Goal: Information Seeking & Learning: Learn about a topic

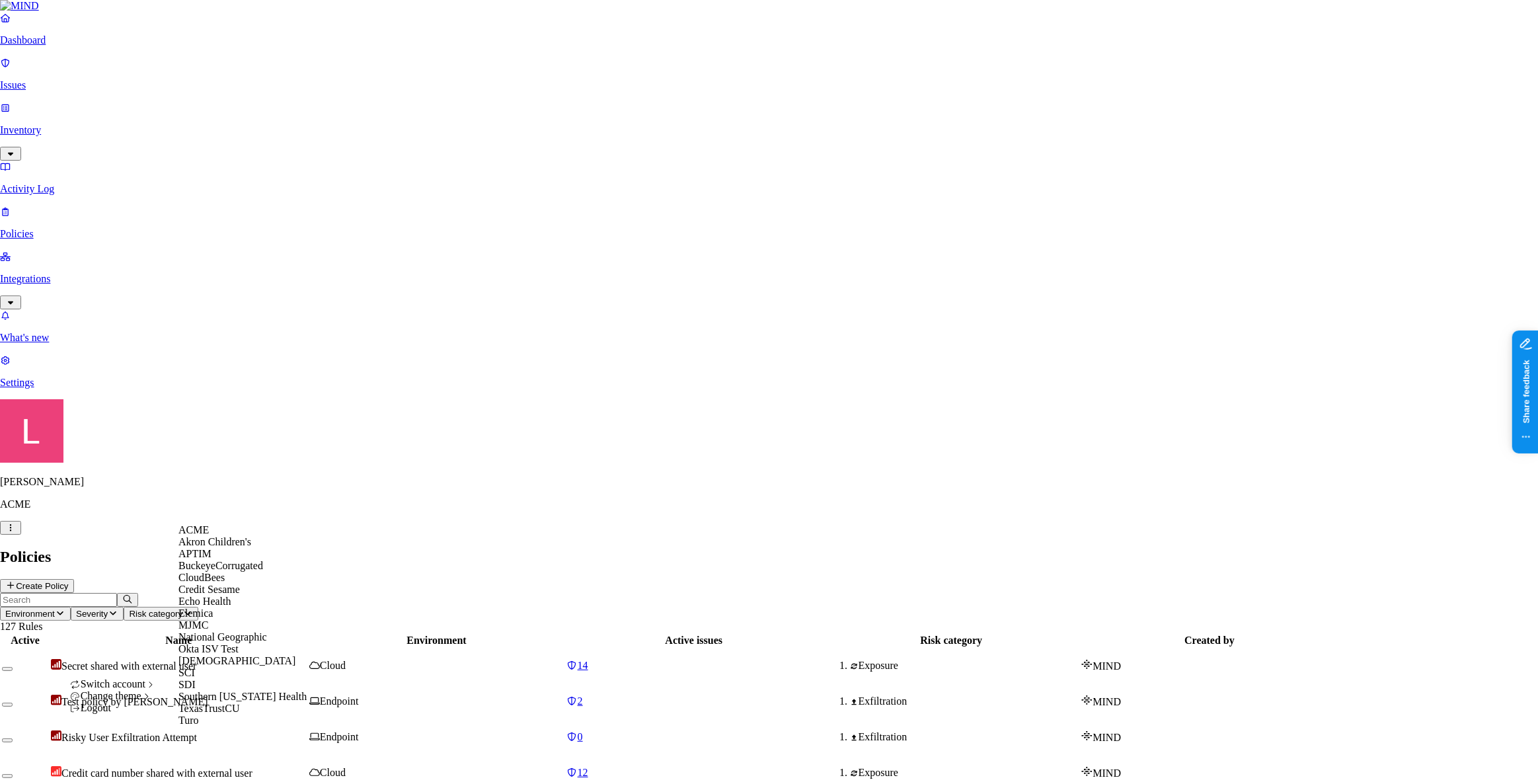
click at [228, 607] on span "Echo Health" at bounding box center [205, 601] width 53 height 11
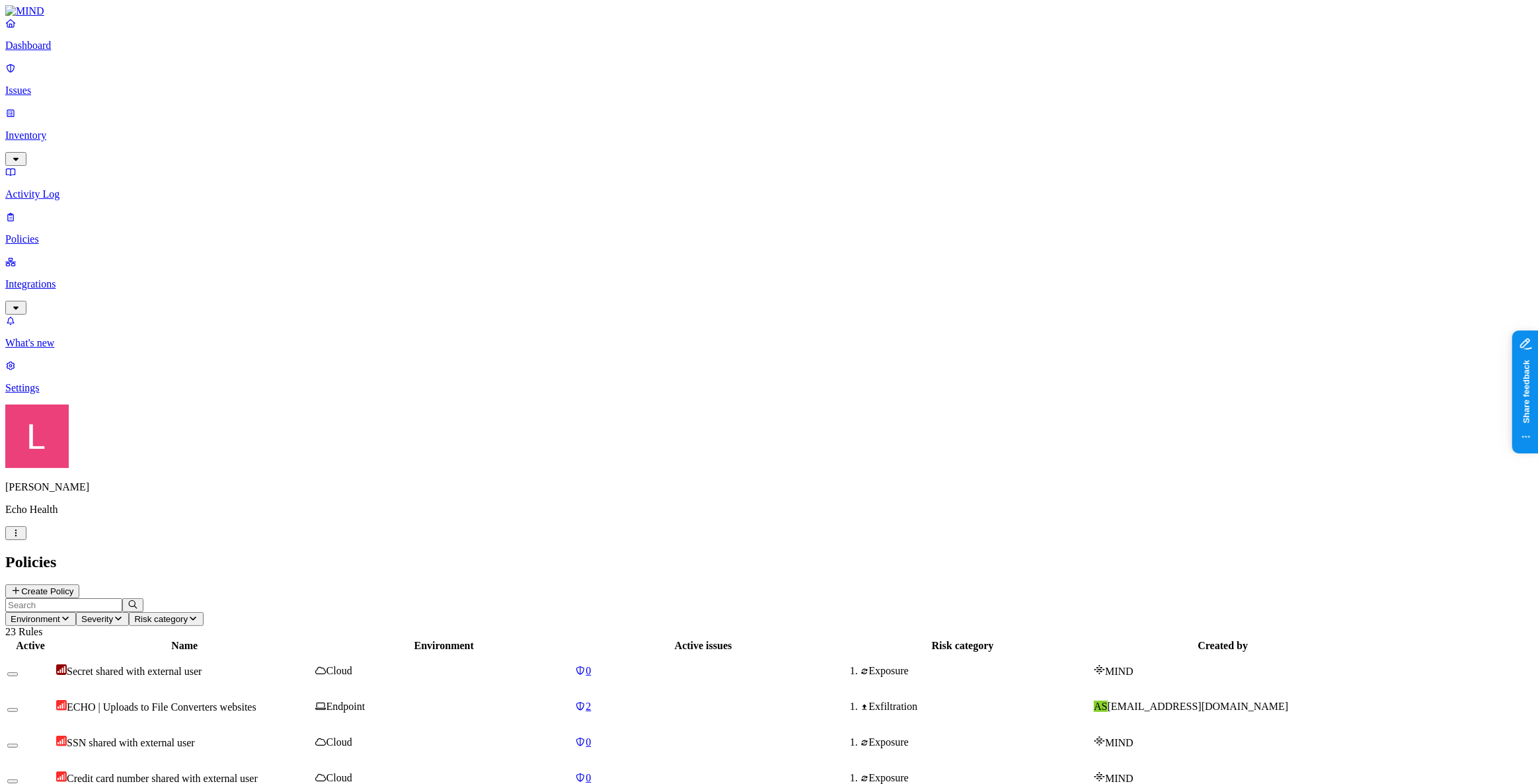
drag, startPoint x: 1153, startPoint y: 16, endPoint x: 1129, endPoint y: 33, distance: 29.4
click at [86, 85] on p "Issues" at bounding box center [769, 90] width 1528 height 12
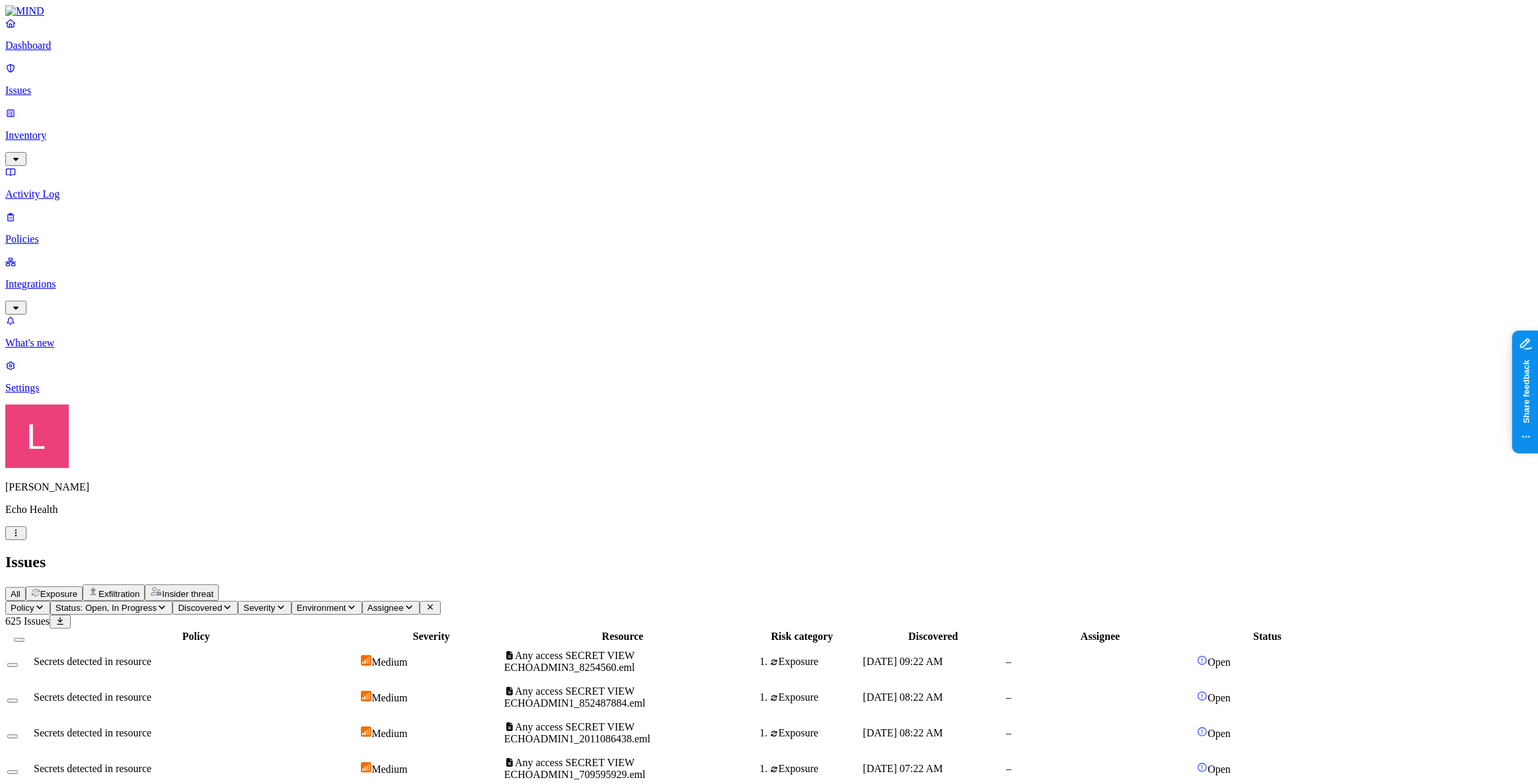
click at [140, 589] on span "Exfiltration" at bounding box center [118, 593] width 41 height 10
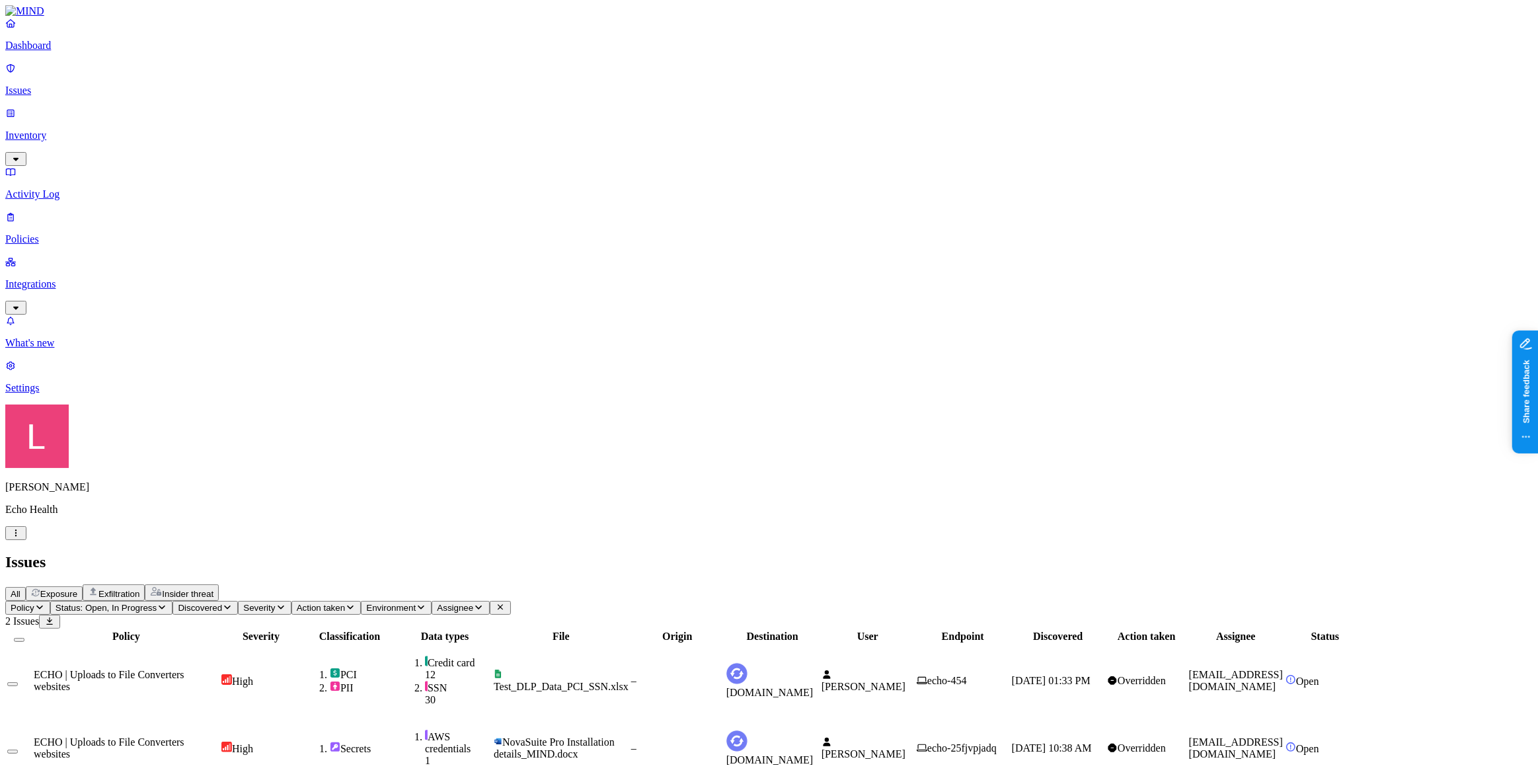
click at [168, 603] on icon "button" at bounding box center [161, 607] width 10 height 9
click at [273, 215] on span "Resolved" at bounding box center [260, 221] width 40 height 11
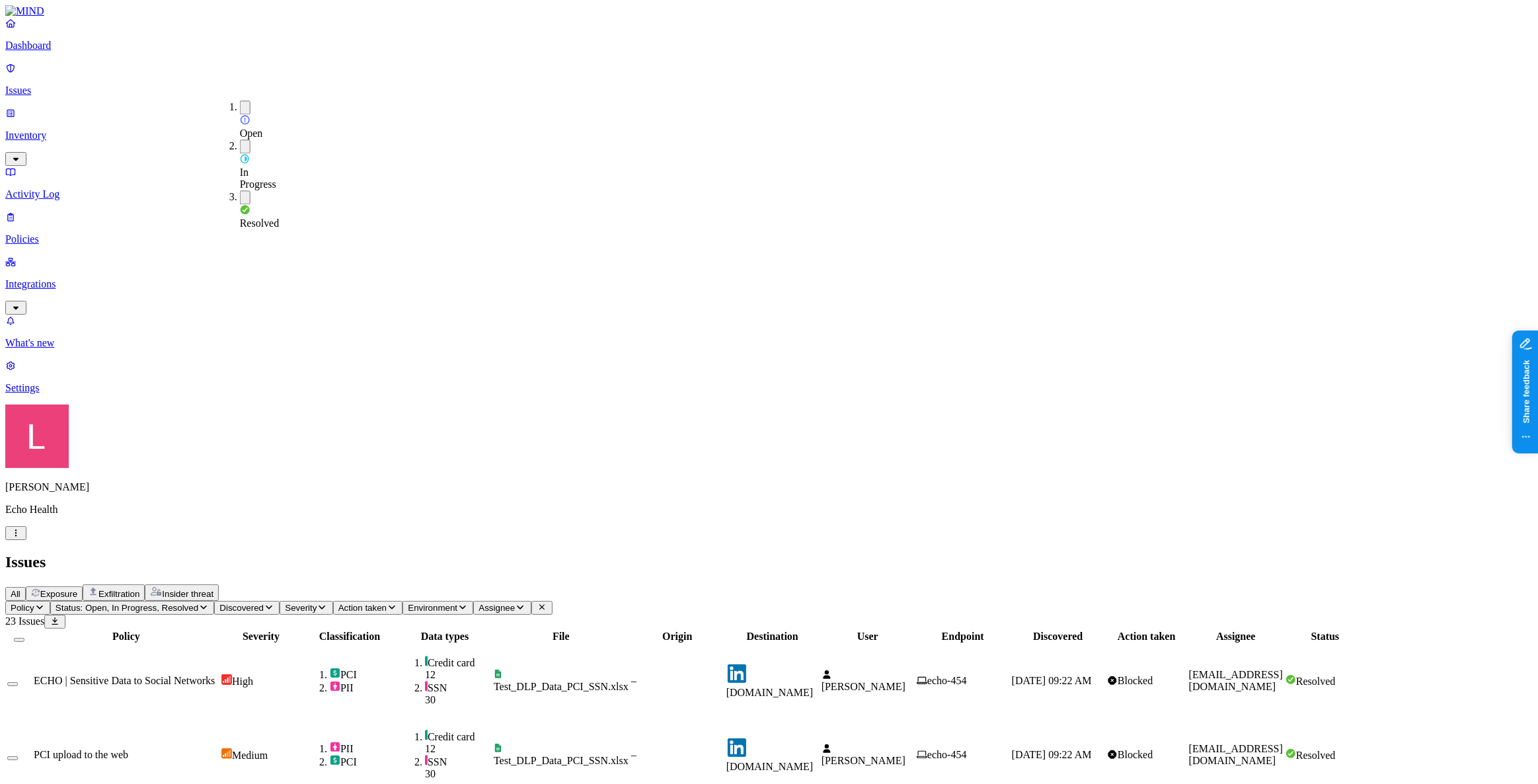
click at [885, 553] on header "Issues All Exposure Exfiltration Insider threat" at bounding box center [769, 577] width 1528 height 48
click at [93, 52] on p "Dashboard" at bounding box center [769, 45] width 1528 height 12
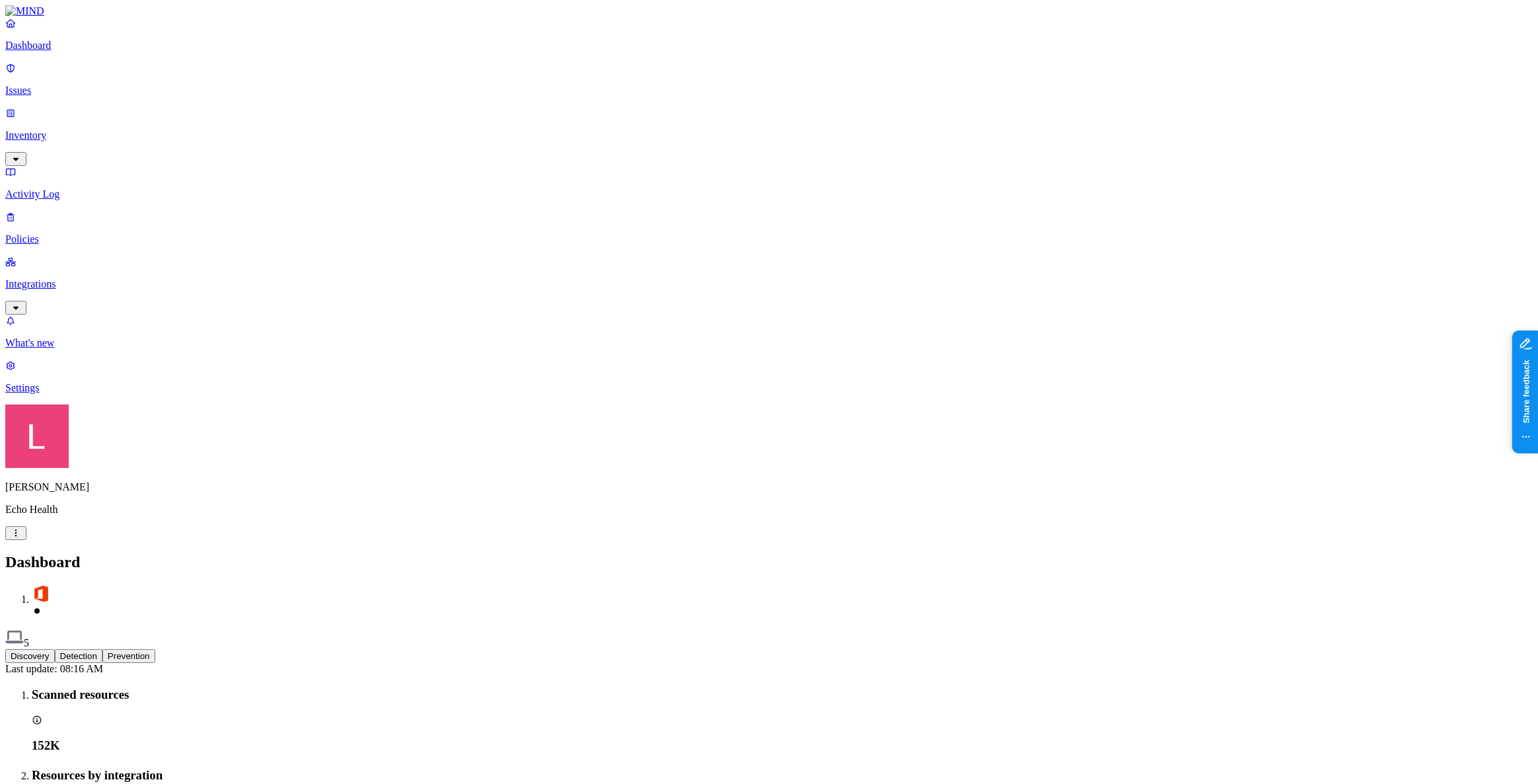
click at [102, 649] on button "Detection" at bounding box center [79, 656] width 48 height 14
click at [333, 649] on div "Discovery Detection Prevention" at bounding box center [769, 656] width 1528 height 14
click at [156, 649] on button "Prevention" at bounding box center [128, 656] width 53 height 14
click at [71, 52] on p "Dashboard" at bounding box center [769, 45] width 1528 height 12
click at [215, 649] on div "Discovery Detection Prevention" at bounding box center [769, 656] width 1528 height 14
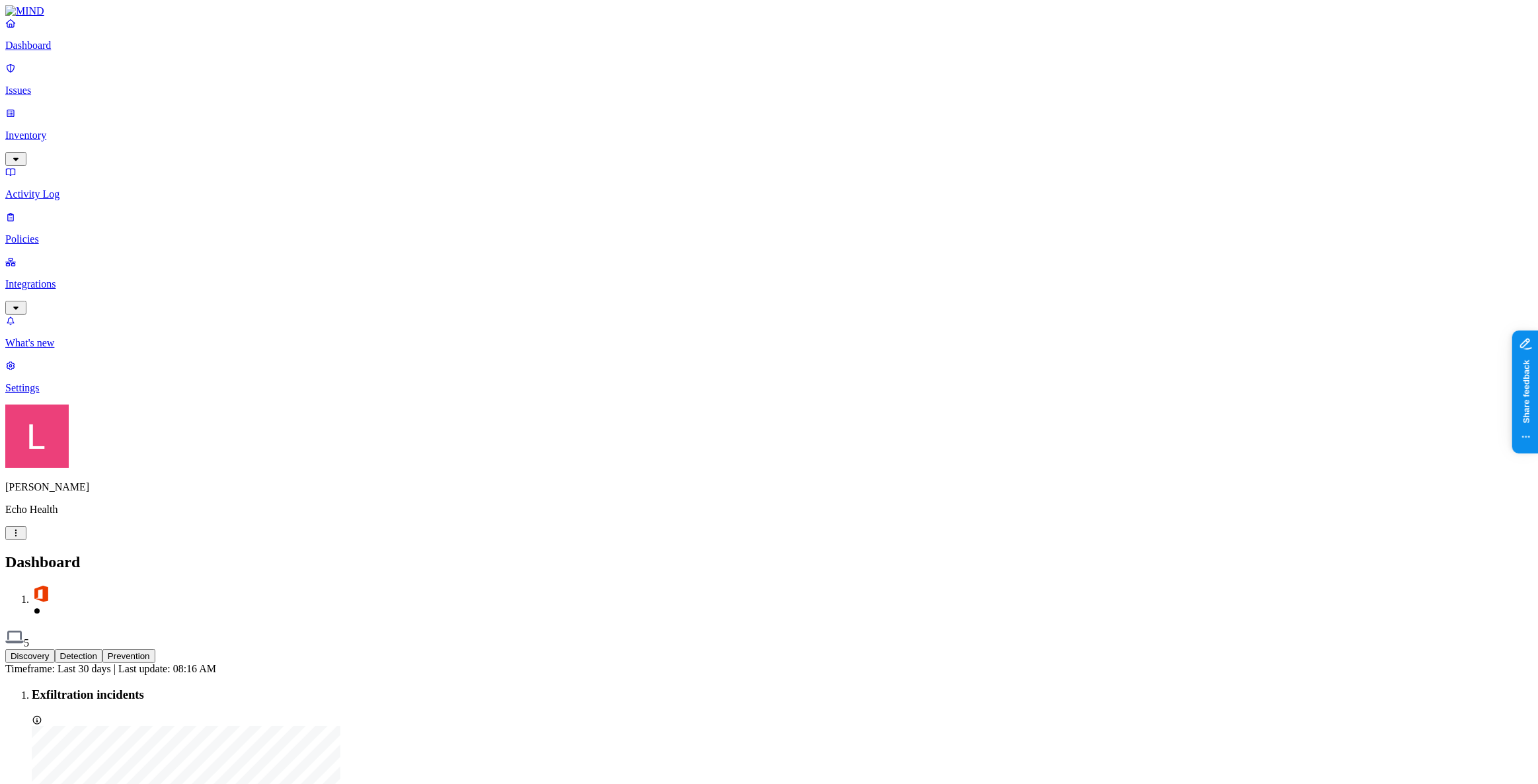
click at [102, 649] on button "Detection" at bounding box center [79, 656] width 48 height 14
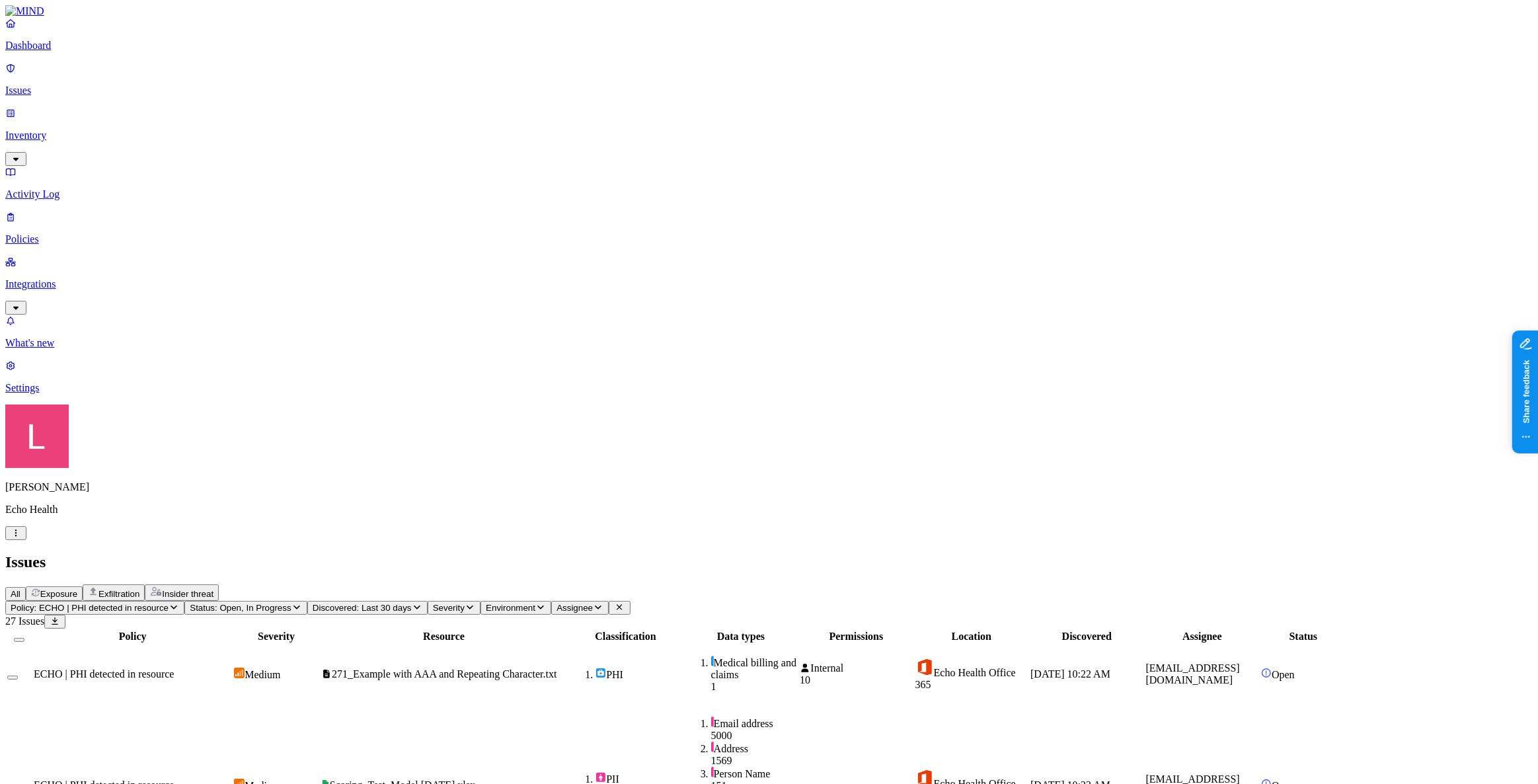
click at [59, 233] on p "Policies" at bounding box center [769, 238] width 1528 height 12
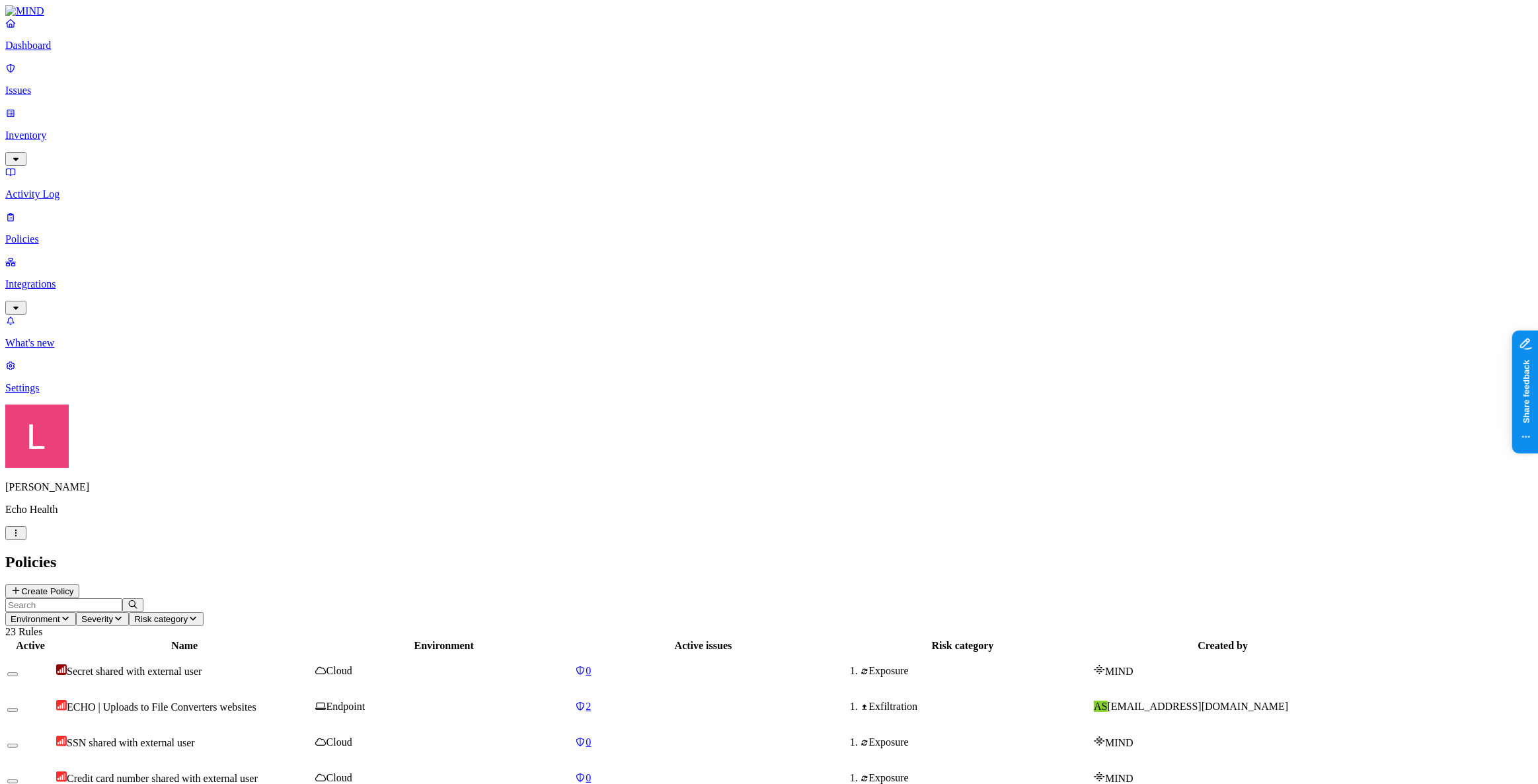
click at [65, 52] on p "Dashboard" at bounding box center [769, 45] width 1528 height 12
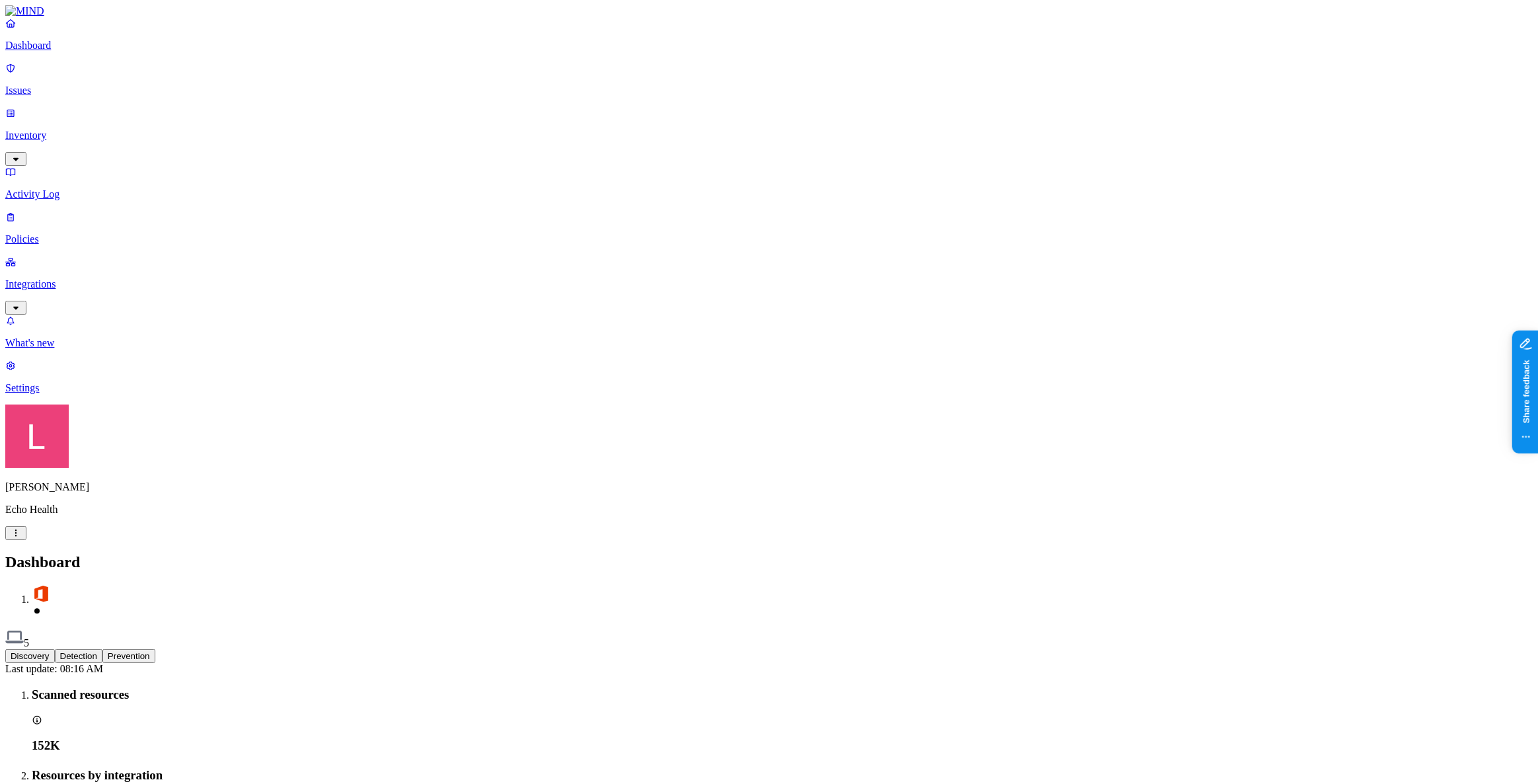
click at [65, 164] on div "Dashboard Issues Inventory Activity Log Policies Integrations" at bounding box center [769, 166] width 1528 height 297
click at [69, 233] on p "Policies" at bounding box center [769, 238] width 1528 height 12
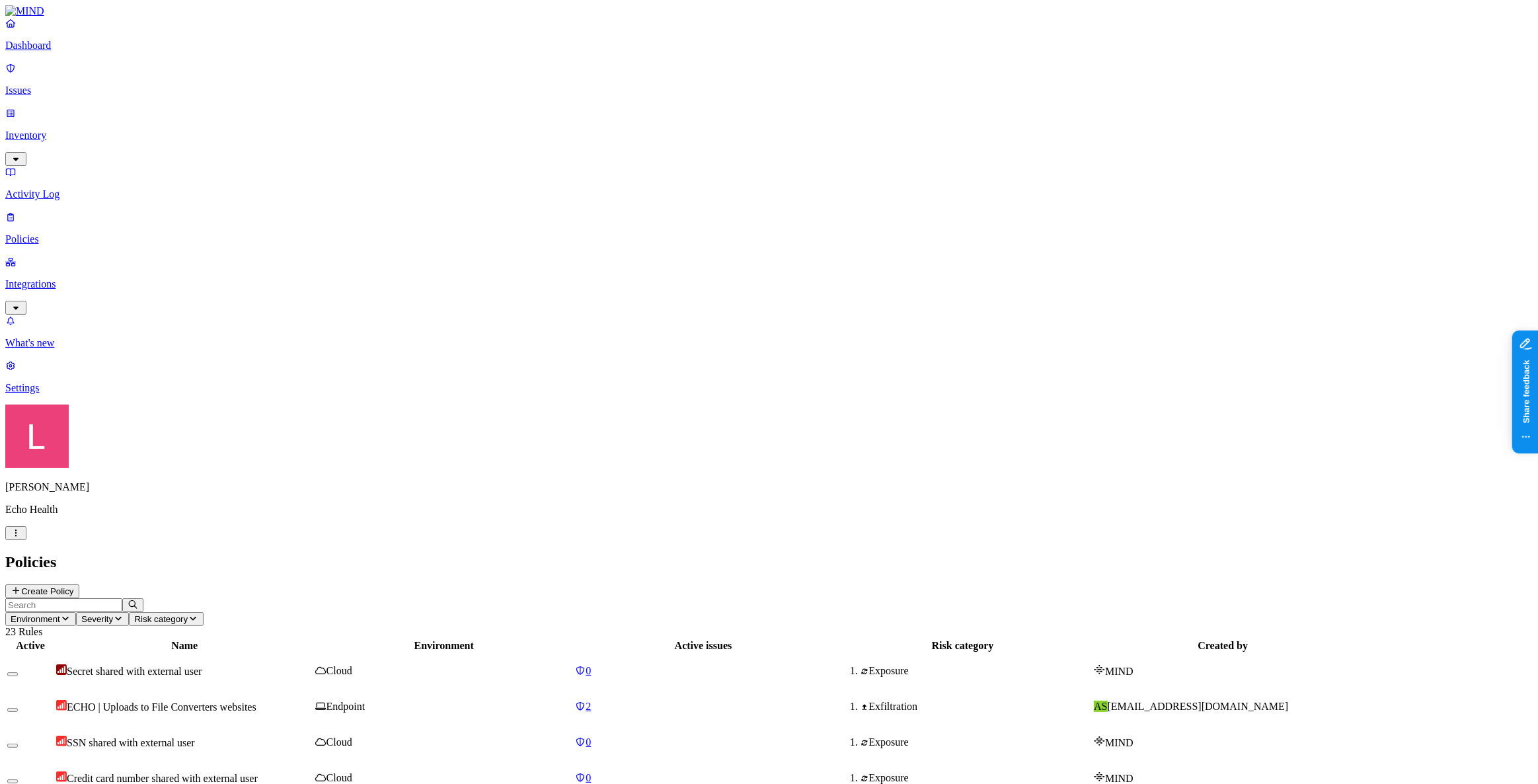
click at [50, 85] on p "Issues" at bounding box center [769, 90] width 1528 height 12
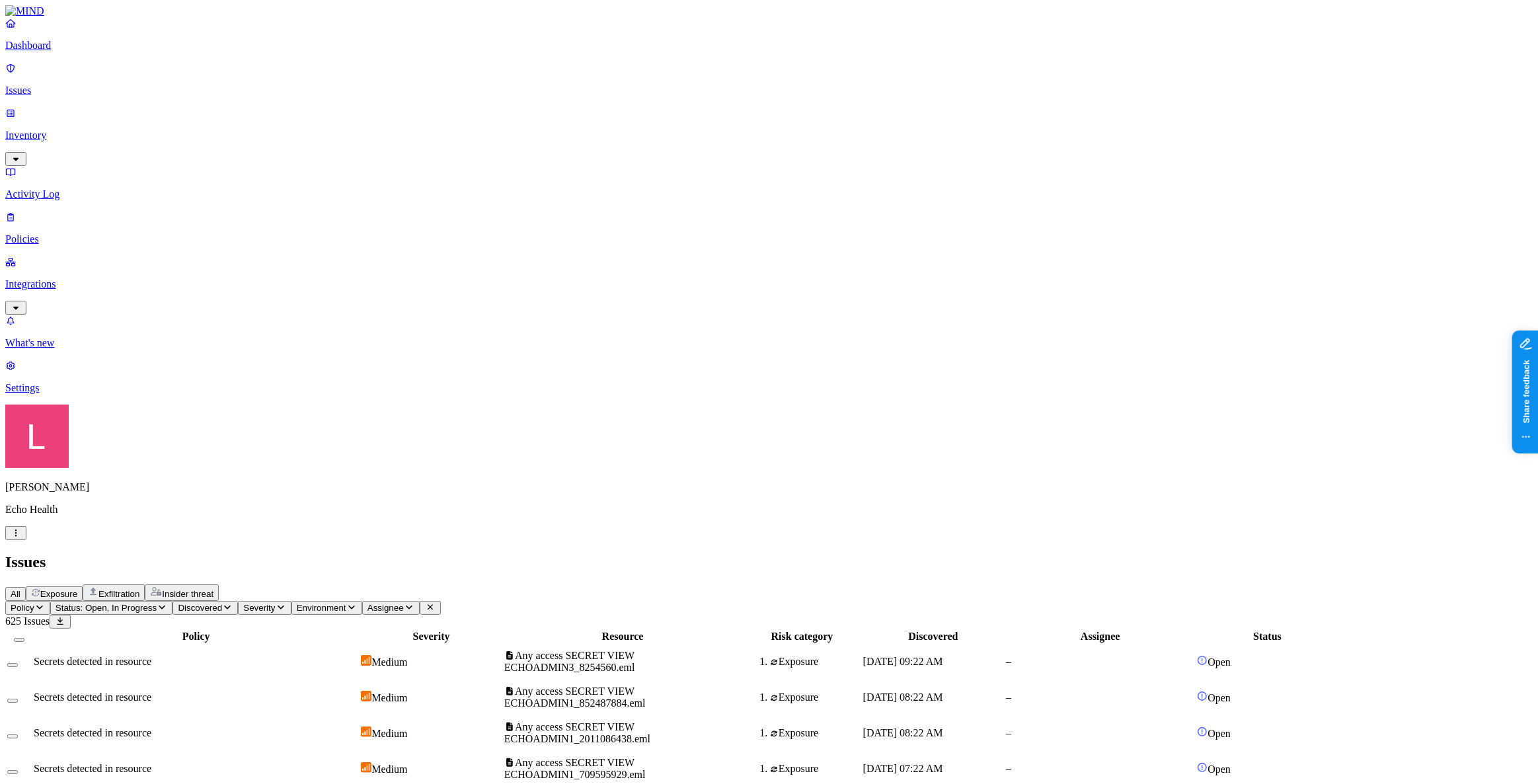
click at [140, 589] on span "Exfiltration" at bounding box center [118, 593] width 41 height 10
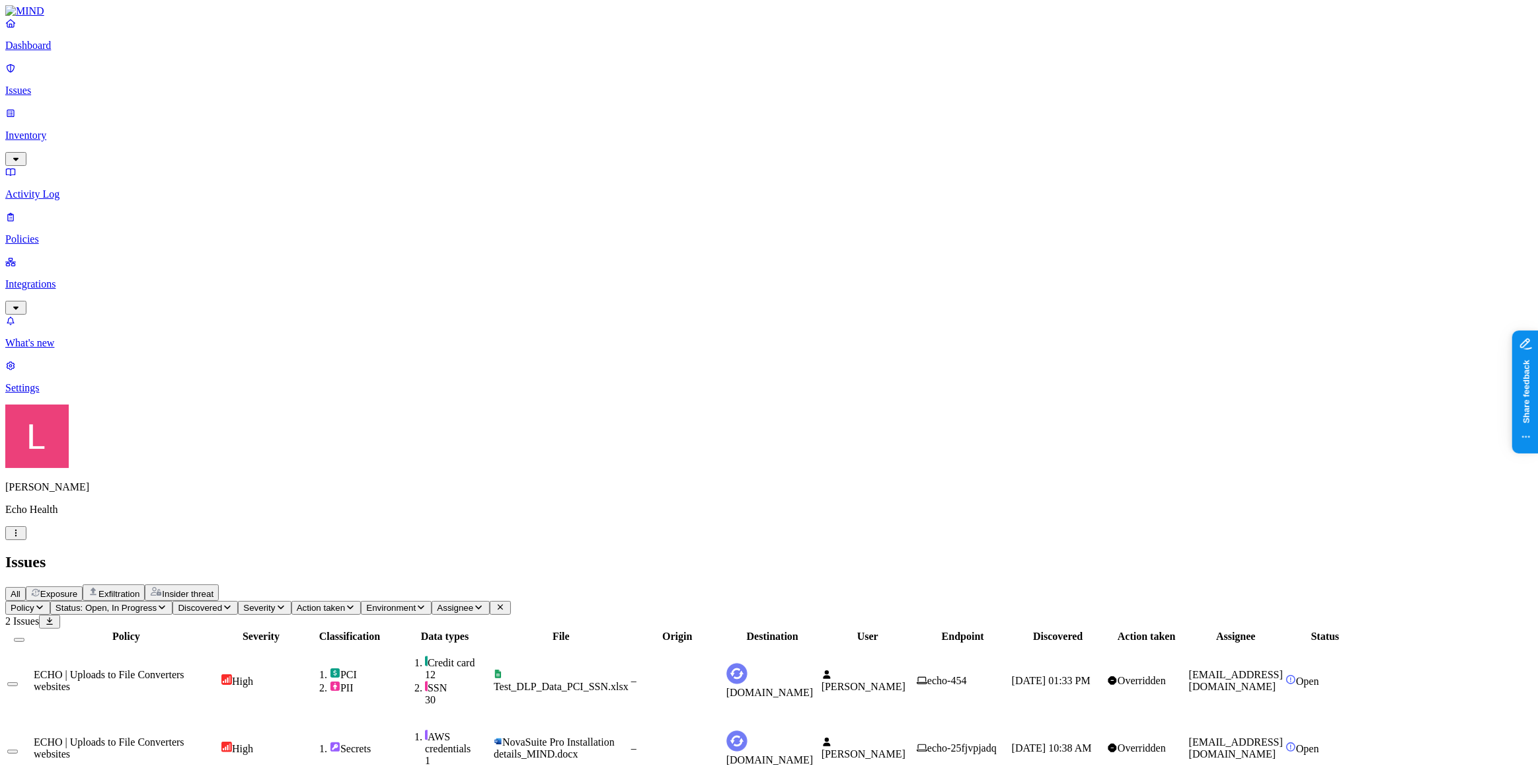
click at [156, 603] on span "Status: Open, In Progress" at bounding box center [106, 608] width 101 height 10
click at [273, 215] on span "Resolved" at bounding box center [260, 221] width 40 height 11
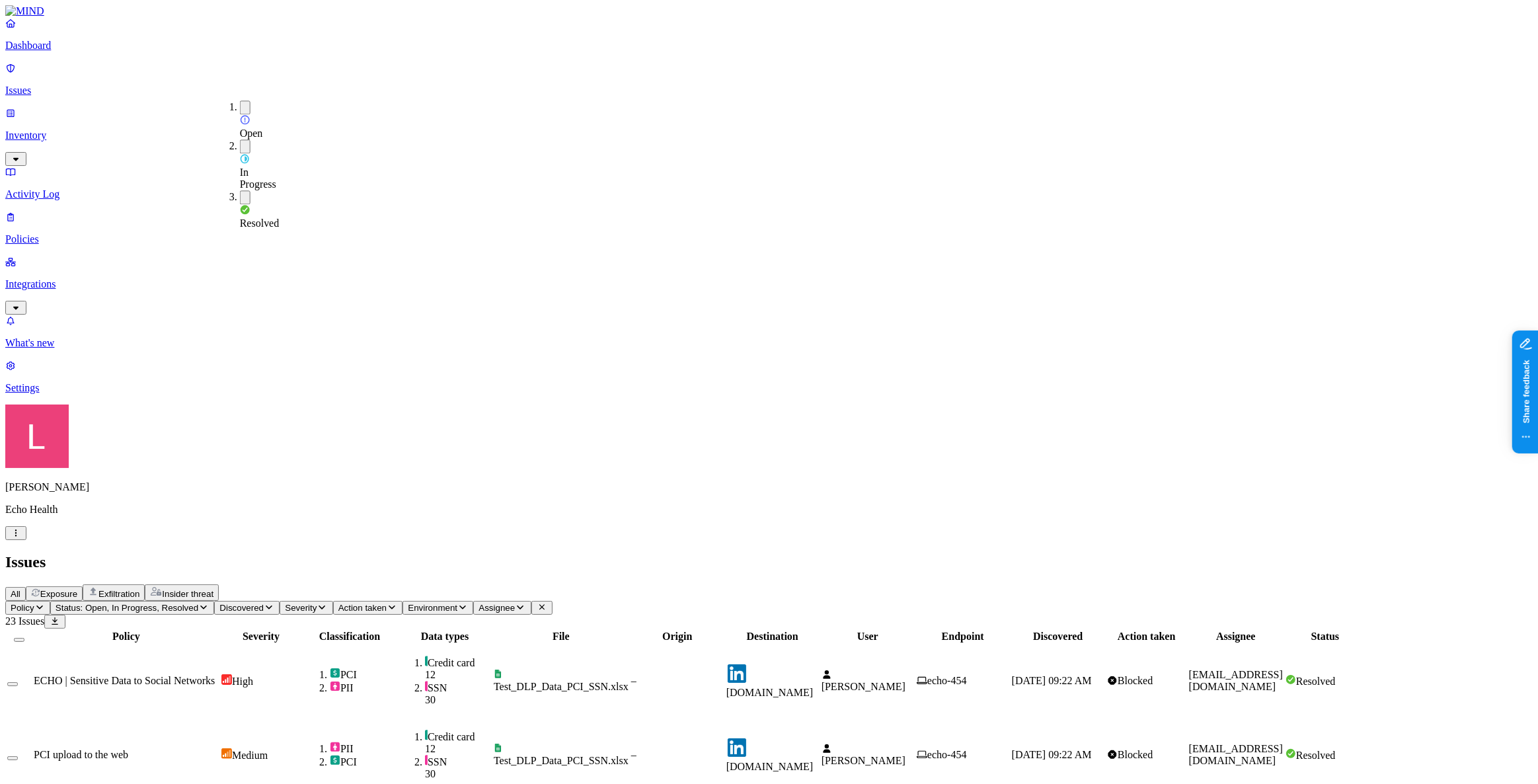
click at [815, 553] on div "Issues" at bounding box center [769, 561] width 1528 height 18
click at [77, 589] on span "Exposure" at bounding box center [59, 593] width 37 height 10
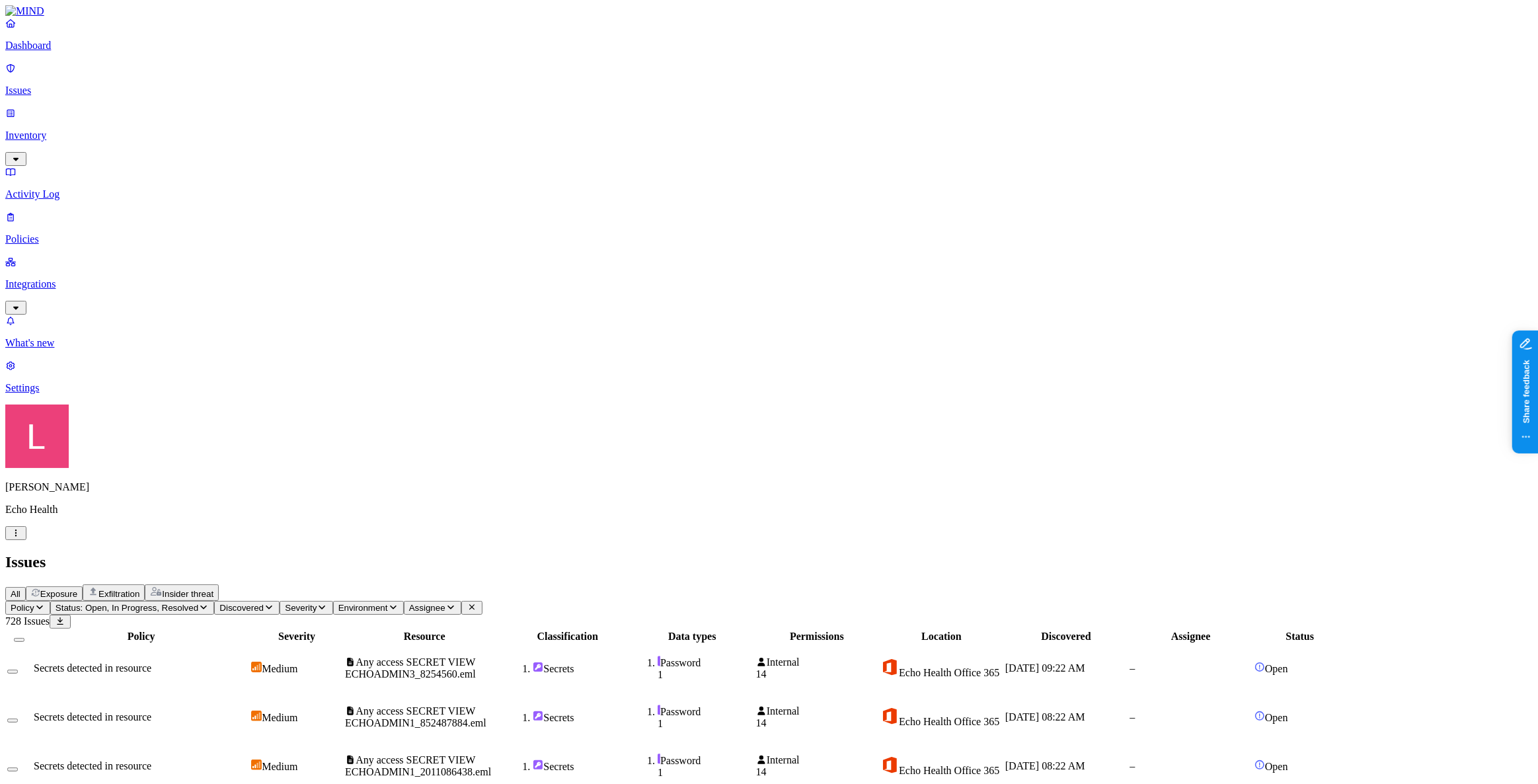
click at [81, 52] on p "Dashboard" at bounding box center [769, 45] width 1528 height 12
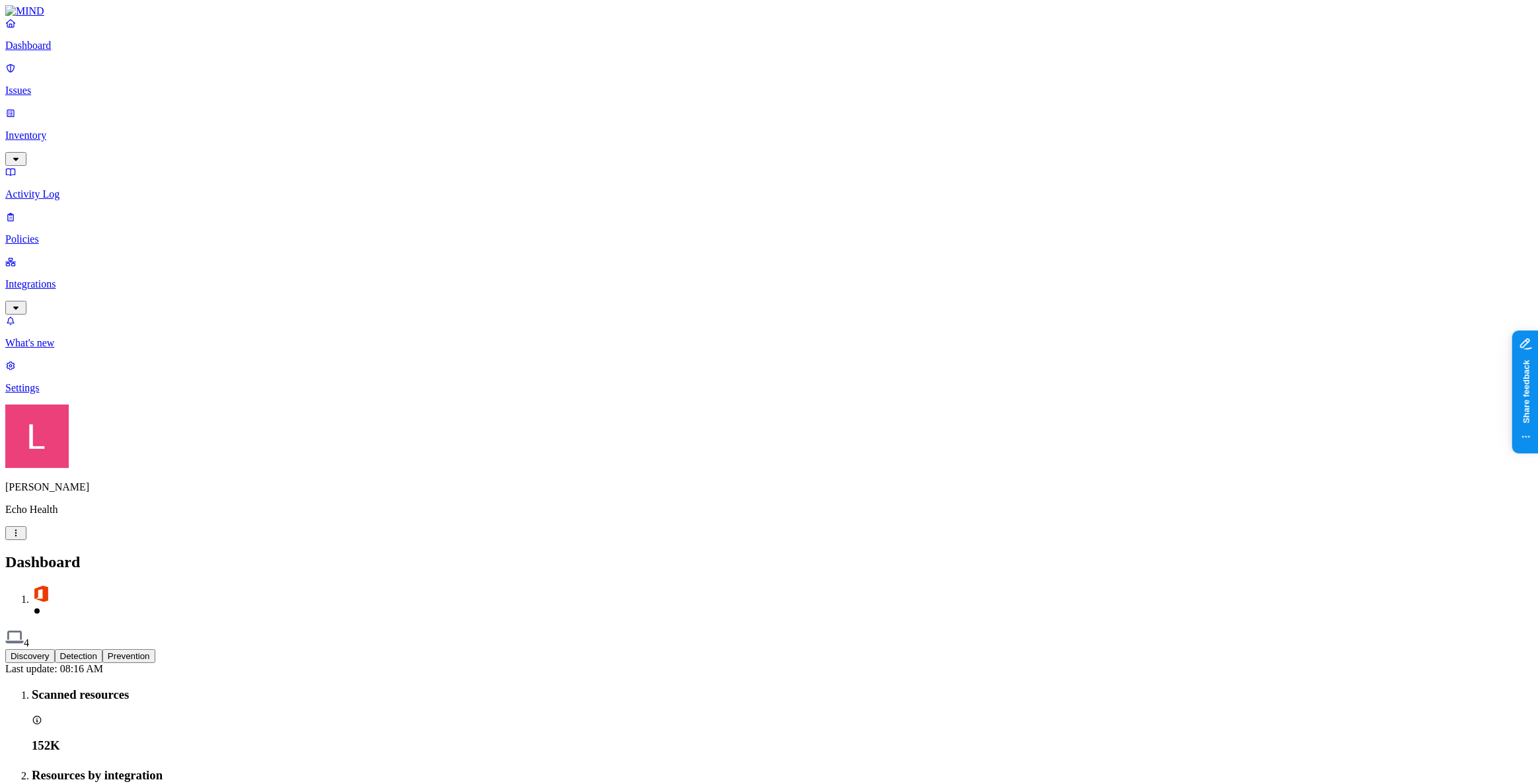
click at [85, 211] on link "Policies" at bounding box center [769, 227] width 1528 height 34
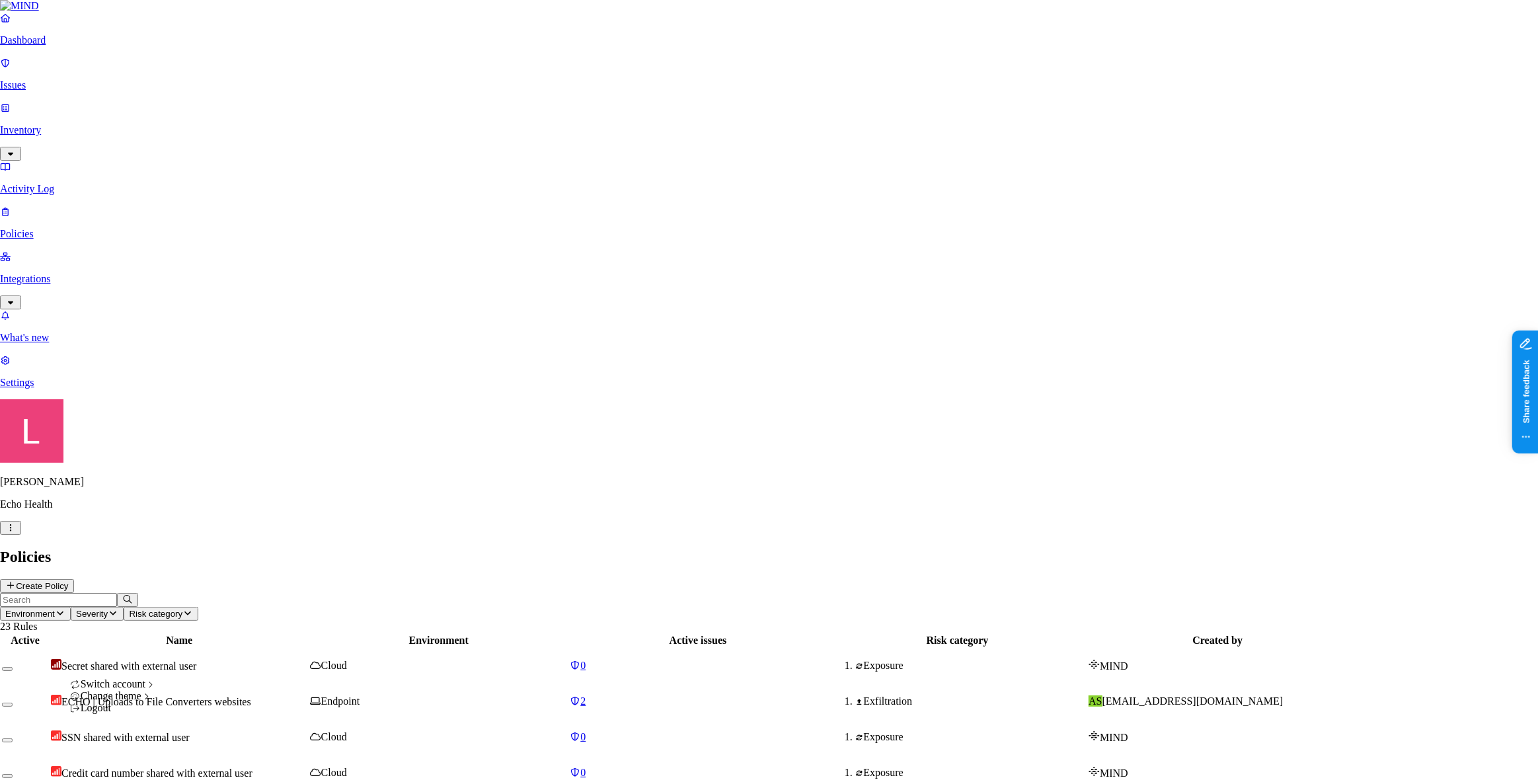
click at [122, 761] on html "Dashboard Issues Inventory Activity Log Policies Integrations What's new 1 Sett…" at bounding box center [769, 739] width 1538 height 1479
click at [229, 668] on div "SCI" at bounding box center [243, 672] width 128 height 12
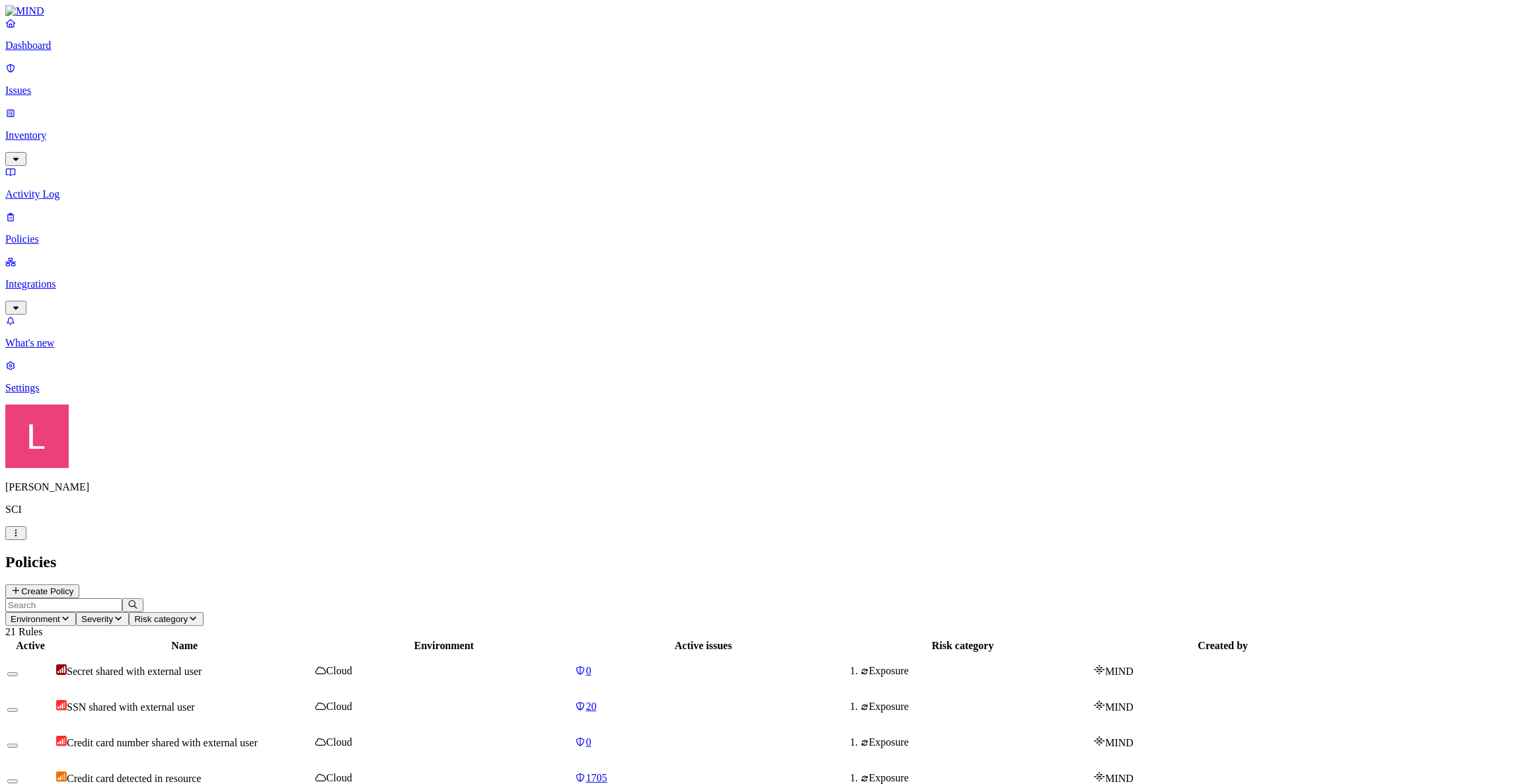
click at [79, 52] on link "Dashboard" at bounding box center [769, 34] width 1528 height 34
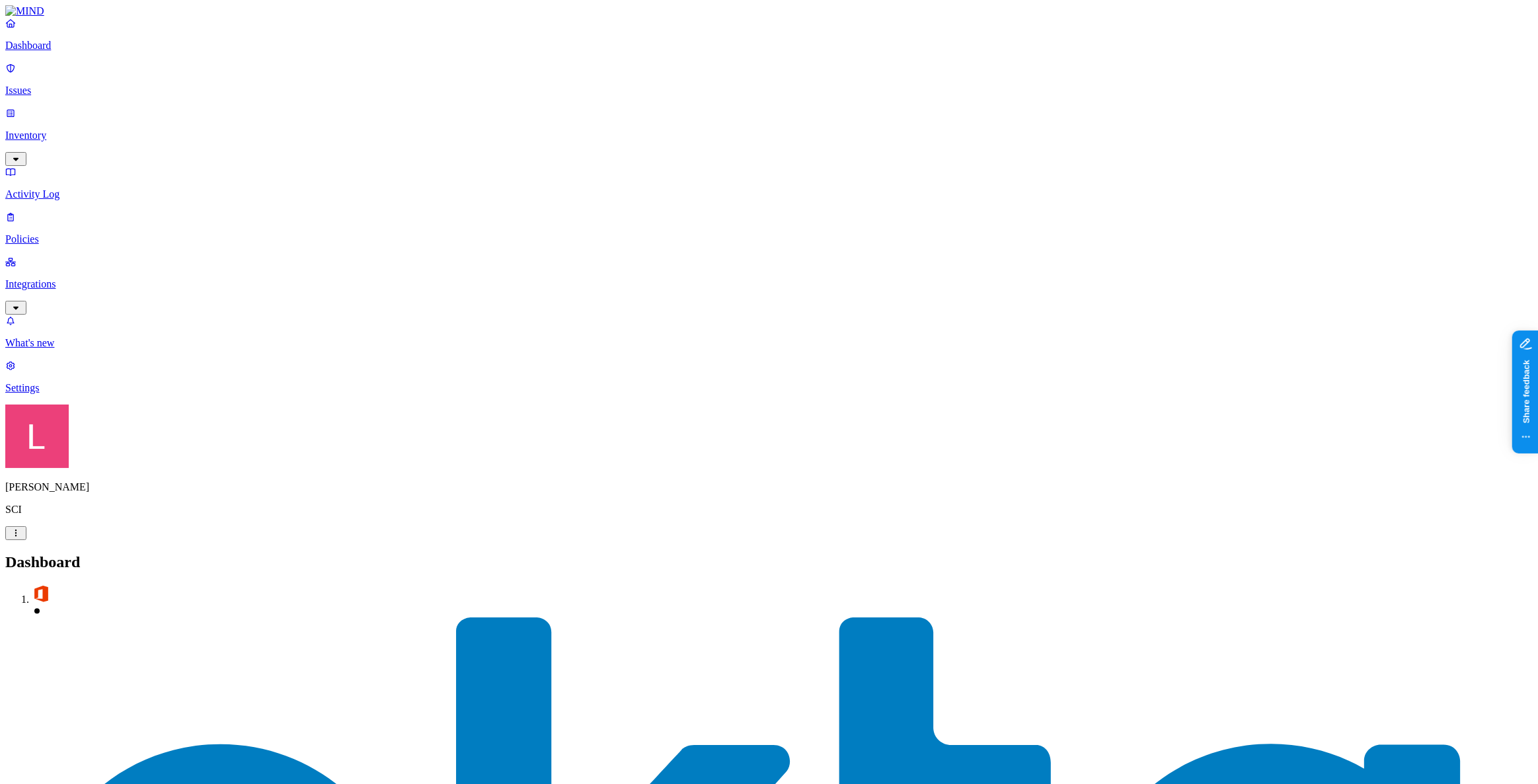
click at [94, 233] on p "Policies" at bounding box center [769, 238] width 1528 height 12
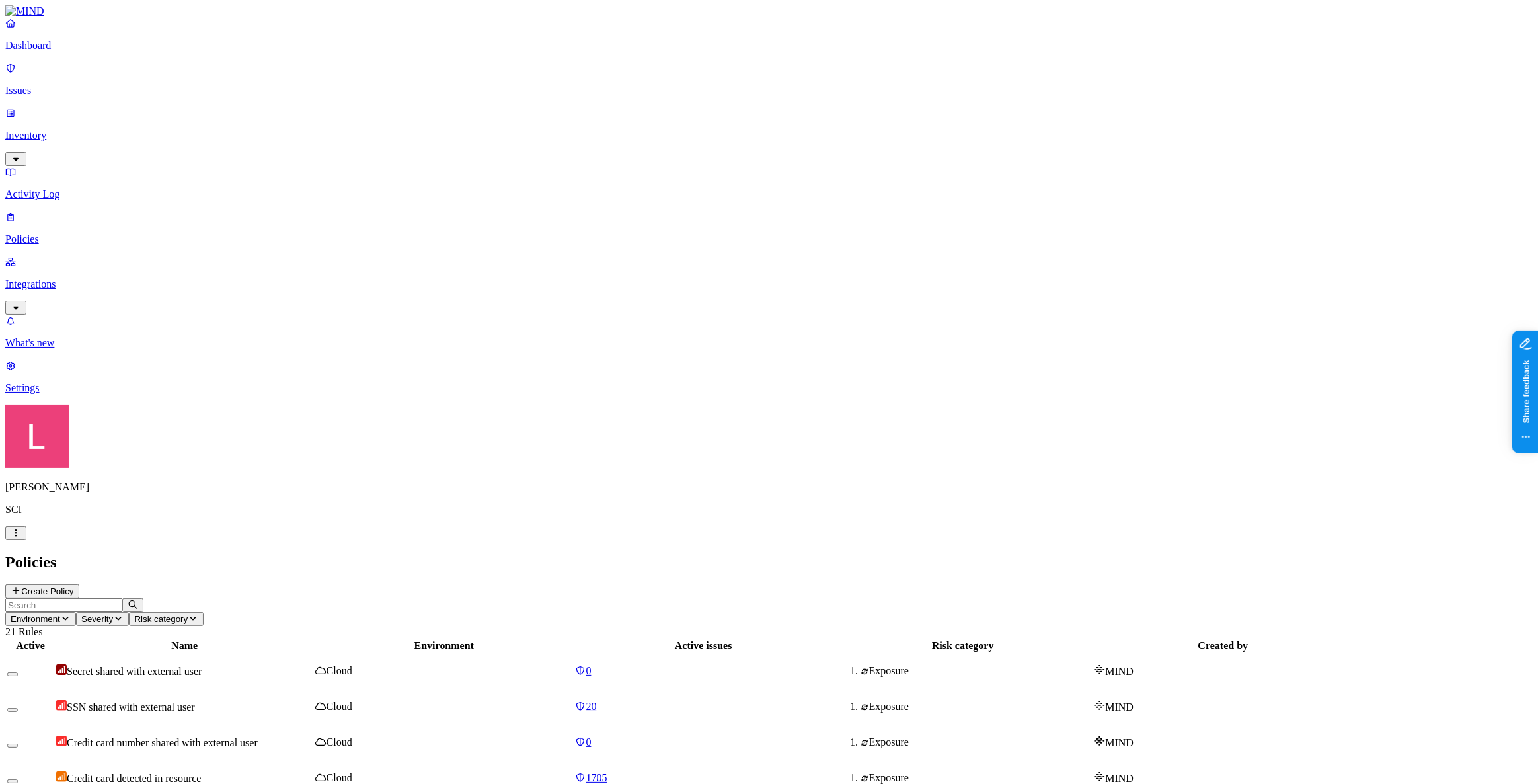
click at [66, 188] on nav "Dashboard Issues Inventory Activity Log Policies Integrations What's new 1 Sett…" at bounding box center [769, 206] width 1528 height 376
click at [68, 256] on link "Integrations" at bounding box center [769, 284] width 1528 height 57
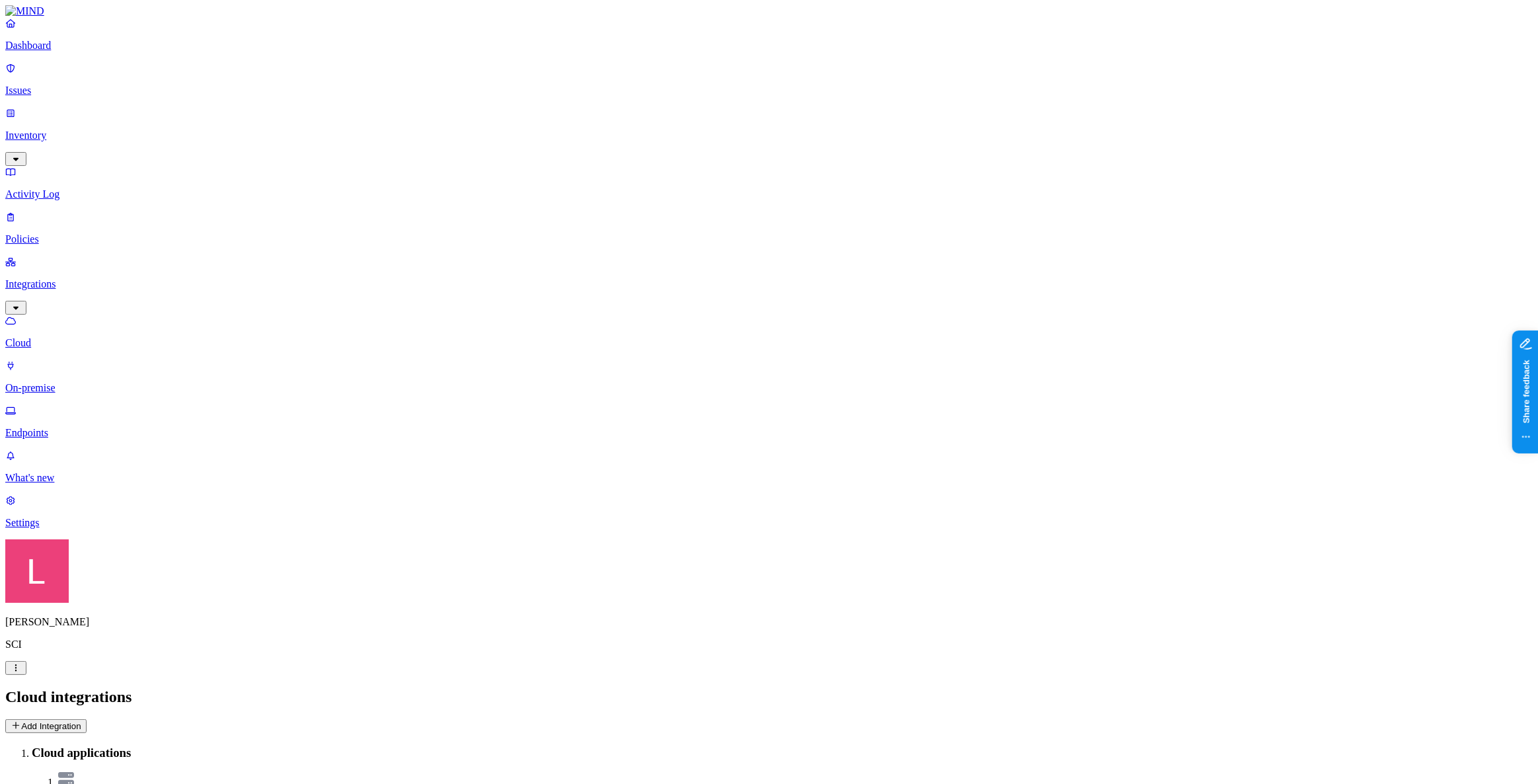
click at [77, 52] on p "Dashboard" at bounding box center [769, 45] width 1528 height 12
